Goal: Information Seeking & Learning: Learn about a topic

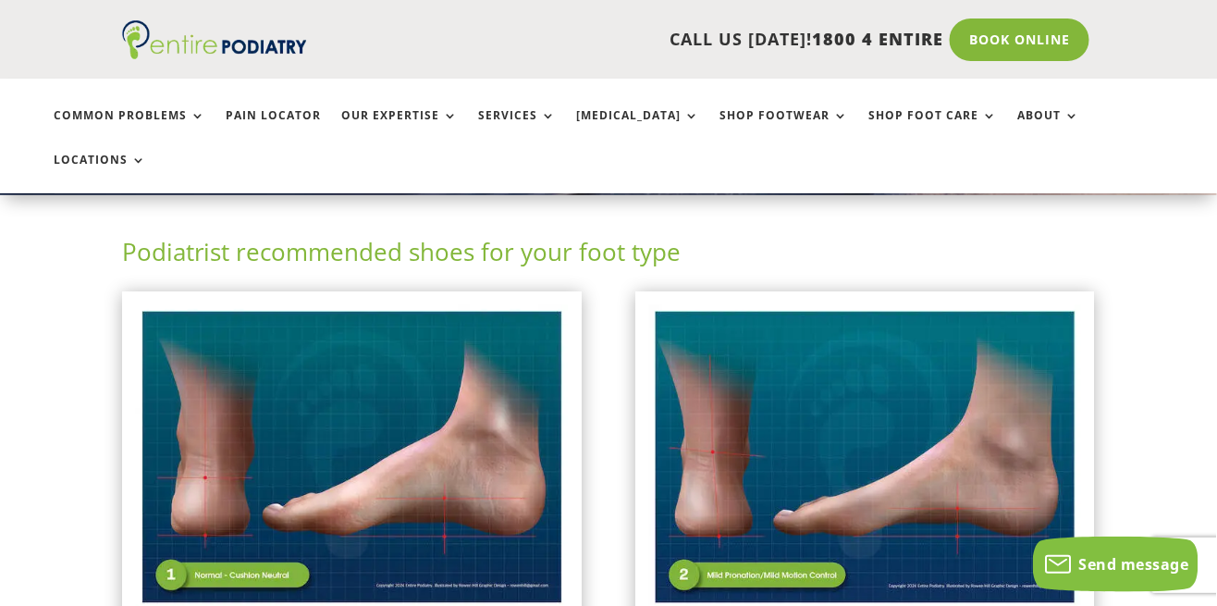
scroll to position [364, 0]
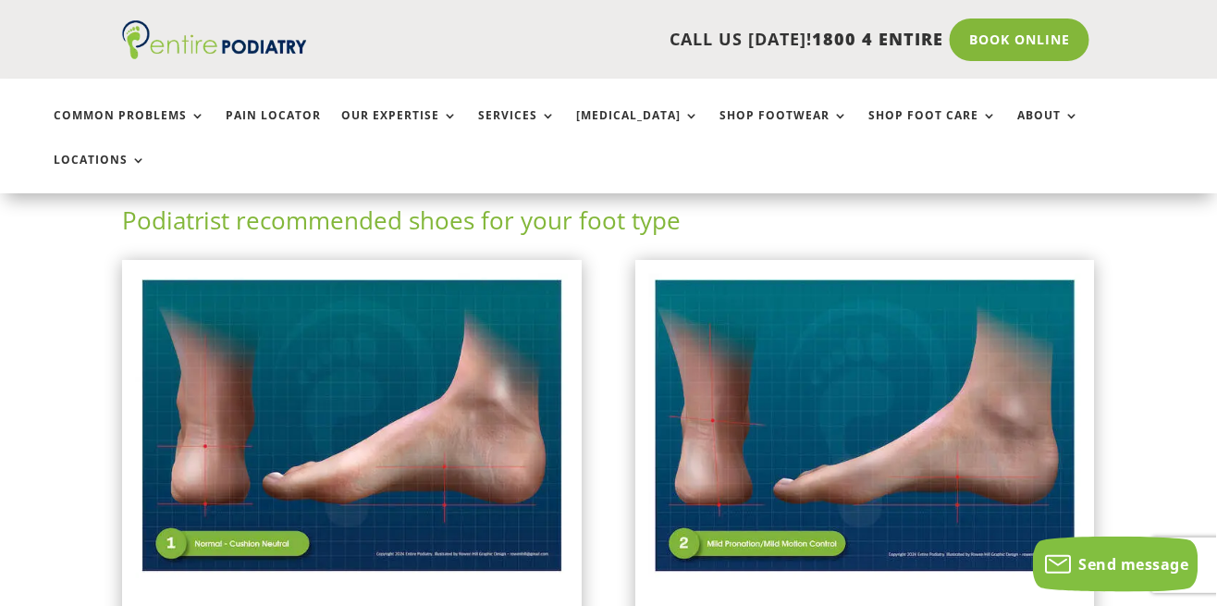
click at [949, 409] on img at bounding box center [865, 426] width 432 height 305
click at [874, 439] on img at bounding box center [865, 426] width 432 height 305
click at [814, 500] on img at bounding box center [865, 426] width 432 height 305
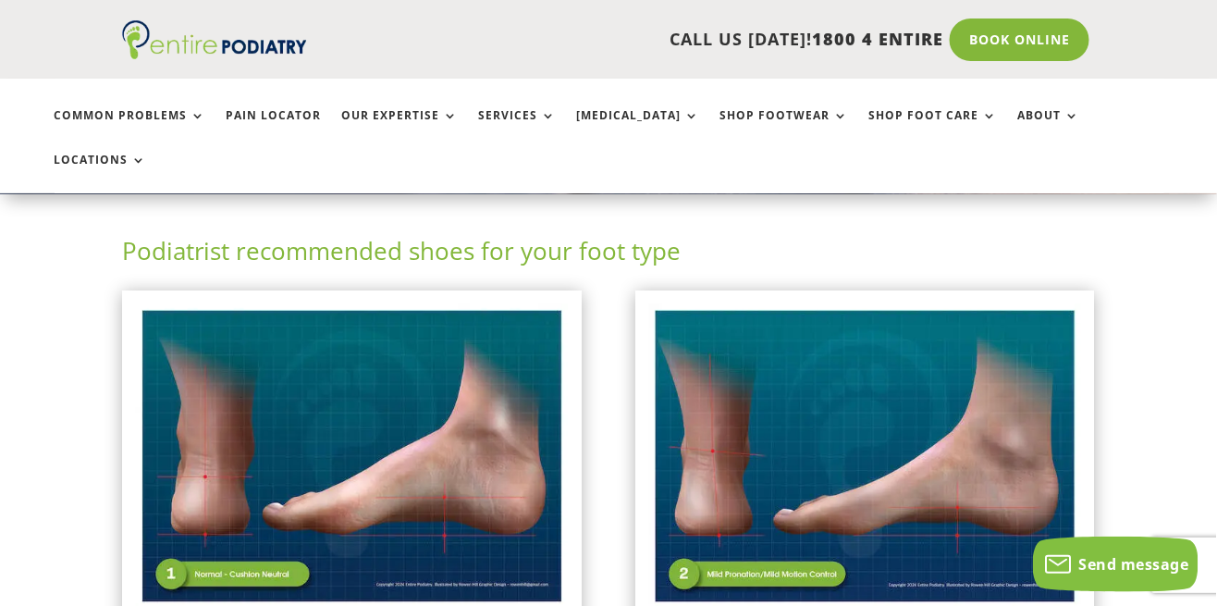
scroll to position [316, 0]
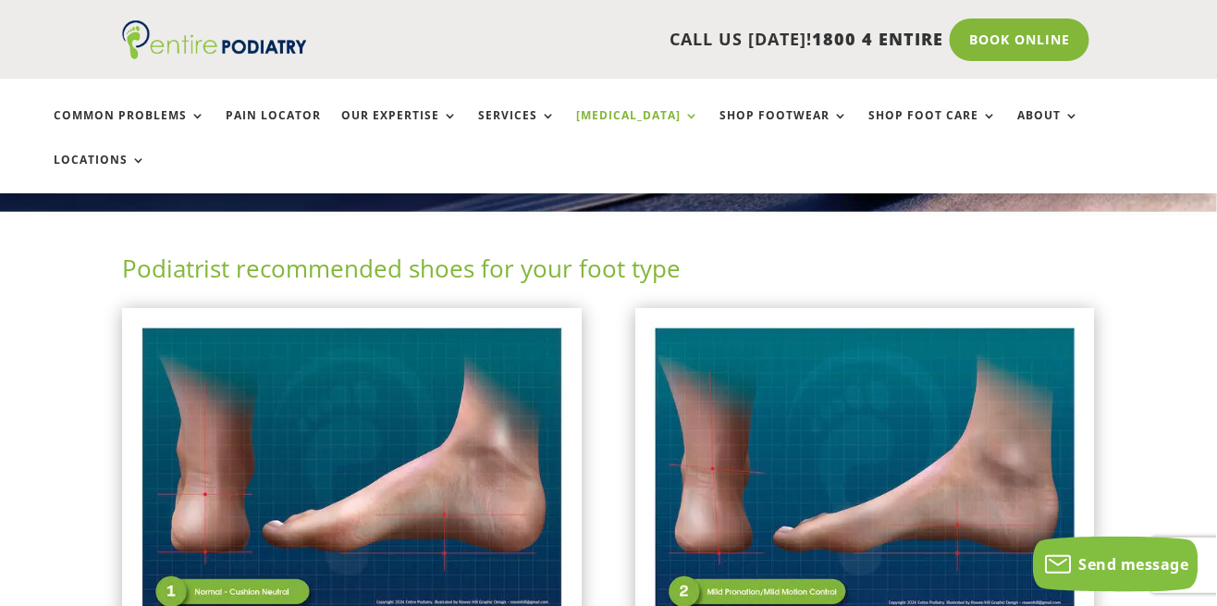
click at [599, 120] on link "[MEDICAL_DATA]" at bounding box center [638, 129] width 123 height 40
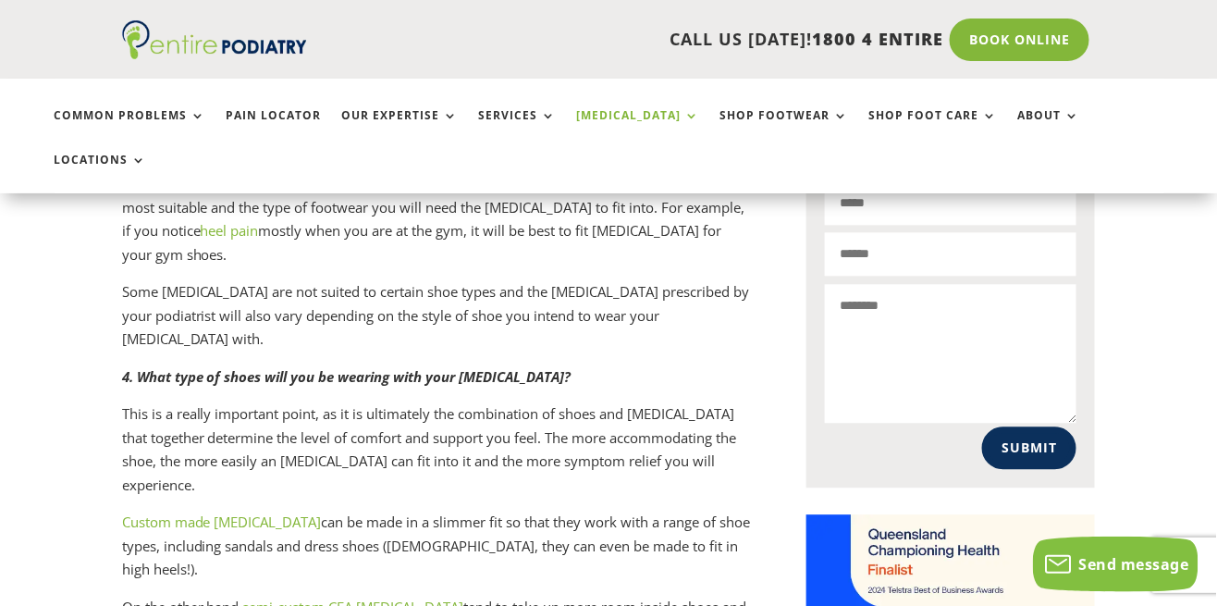
scroll to position [1188, 0]
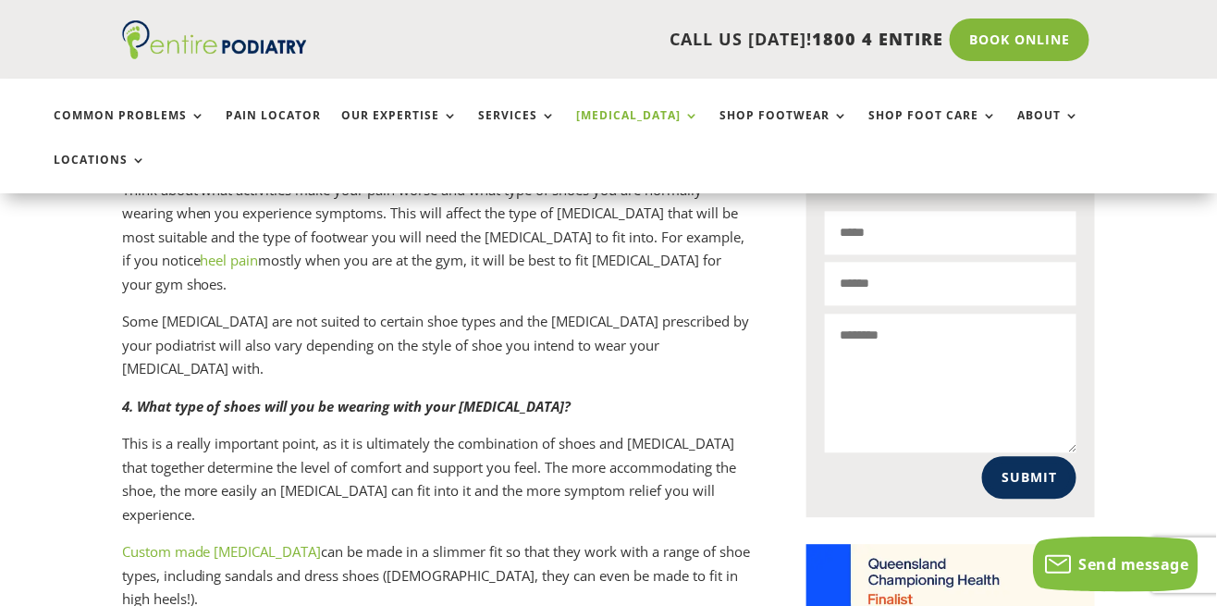
click at [231, 542] on link "Custom made orthotics" at bounding box center [222, 551] width 200 height 19
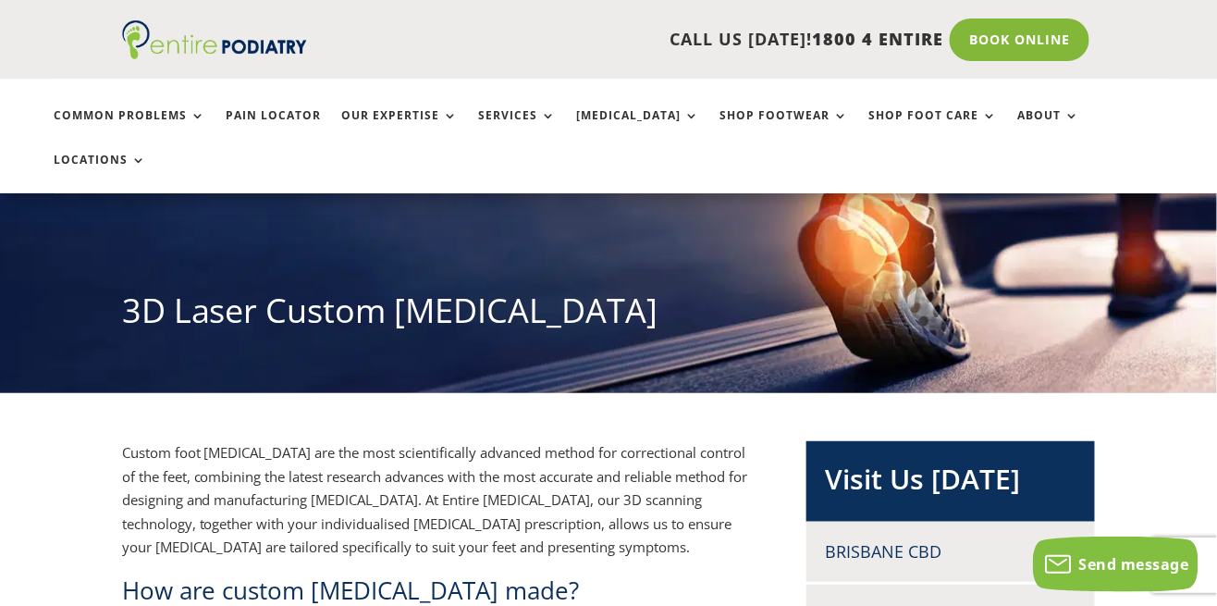
scroll to position [115, 0]
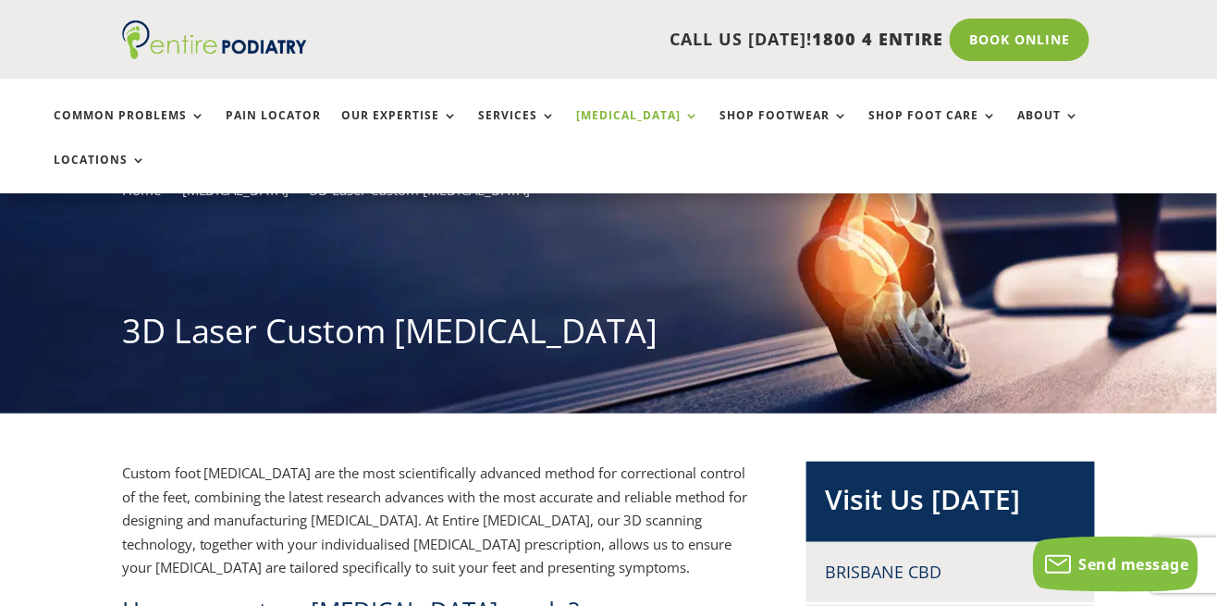
click at [649, 113] on link "[MEDICAL_DATA]" at bounding box center [638, 129] width 123 height 40
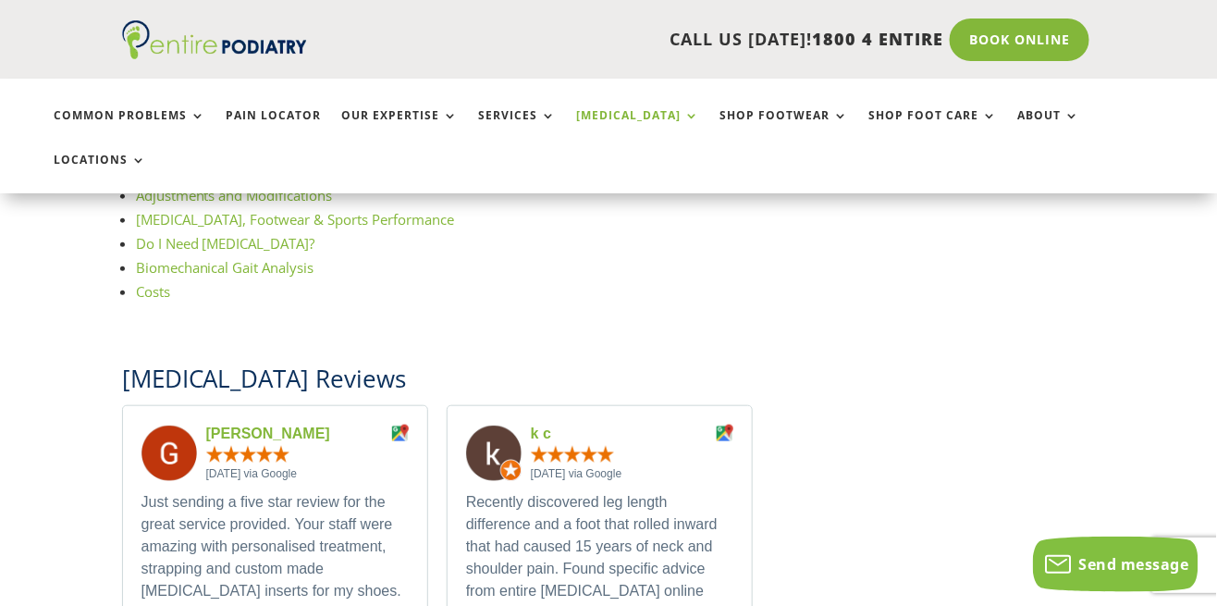
scroll to position [2432, 0]
